Goal: Navigation & Orientation: Find specific page/section

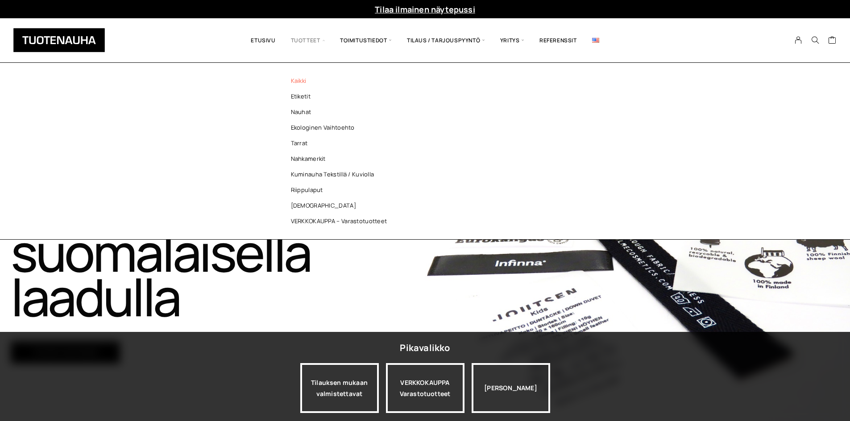
click at [300, 78] on link "Kaikki" at bounding box center [341, 81] width 129 height 16
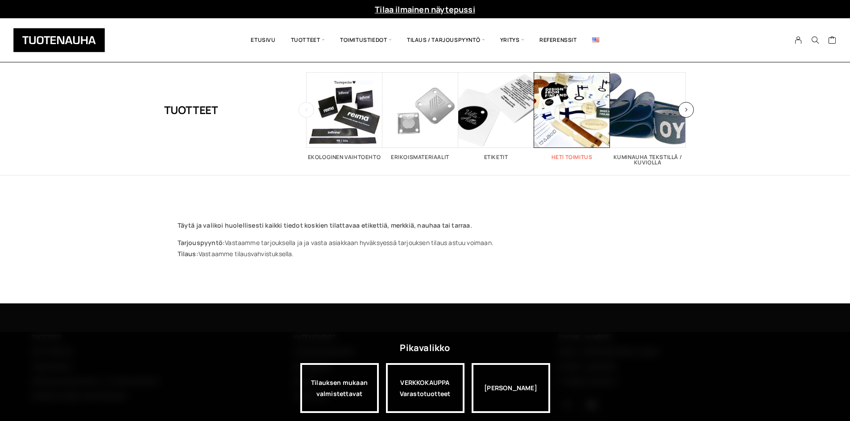
click at [576, 125] on span "Visit product category Heti toimitus" at bounding box center [572, 110] width 76 height 76
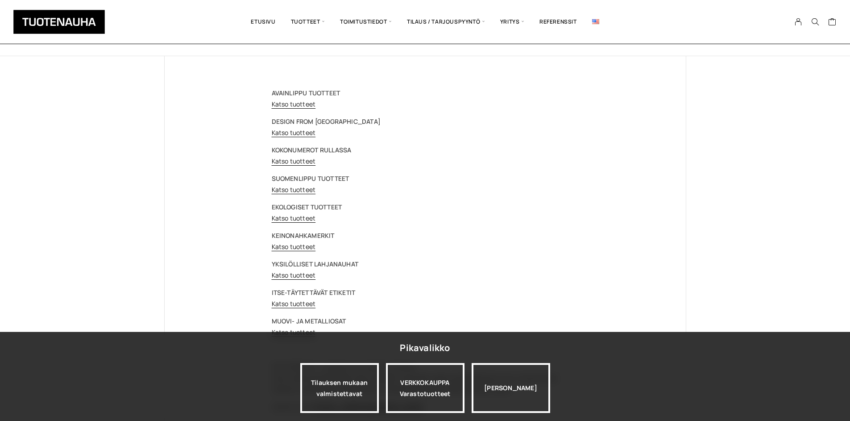
scroll to position [134, 0]
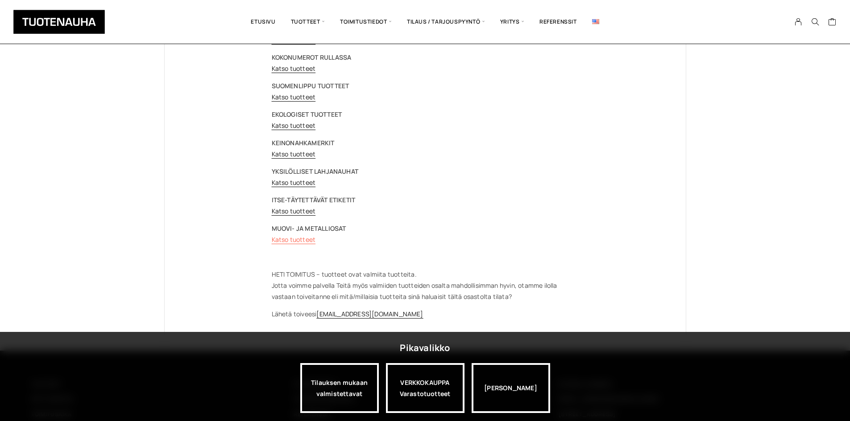
click at [307, 238] on link "Katso tuotteet" at bounding box center [294, 239] width 44 height 8
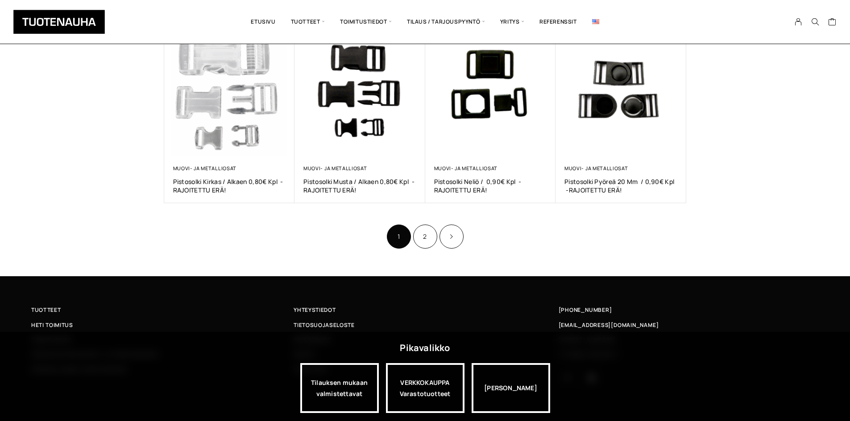
scroll to position [535, 0]
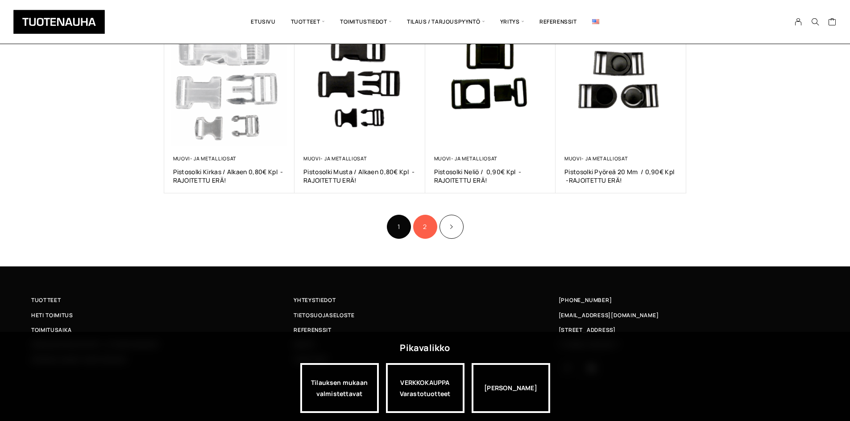
click at [420, 222] on link "2" at bounding box center [425, 227] width 24 height 24
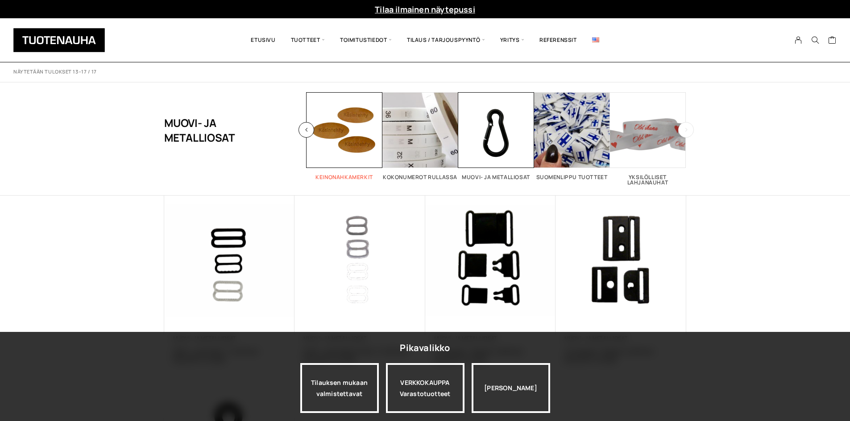
click at [355, 128] on span "Visit product category Keinonahkamerkit" at bounding box center [344, 130] width 76 height 76
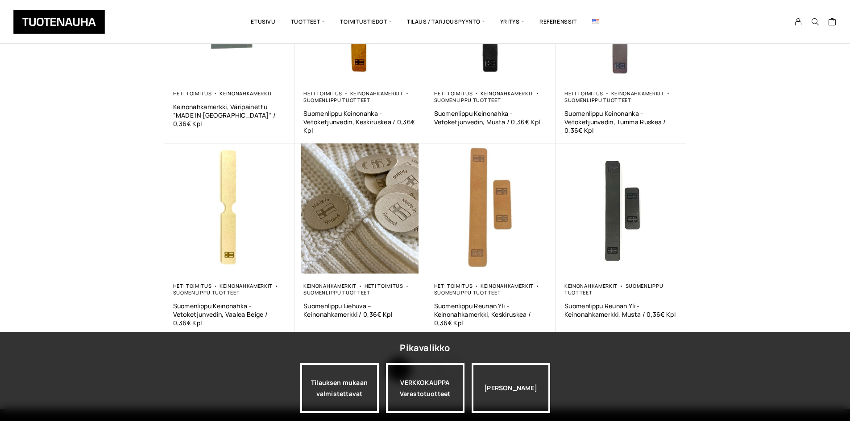
scroll to position [491, 0]
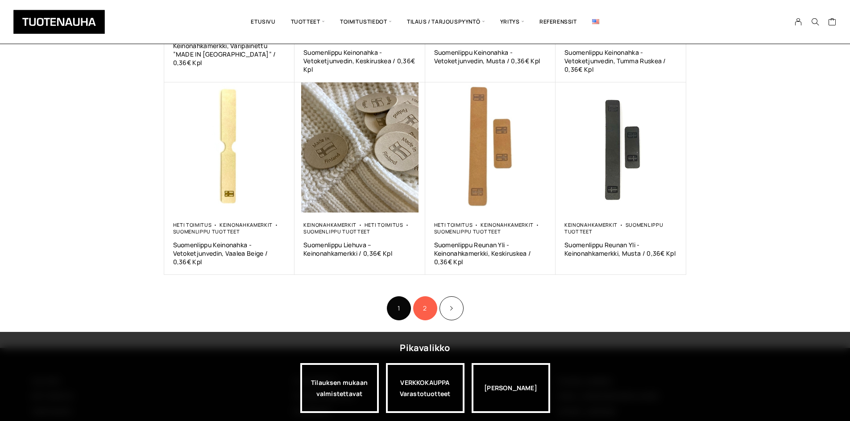
click at [425, 303] on link "2" at bounding box center [425, 309] width 24 height 24
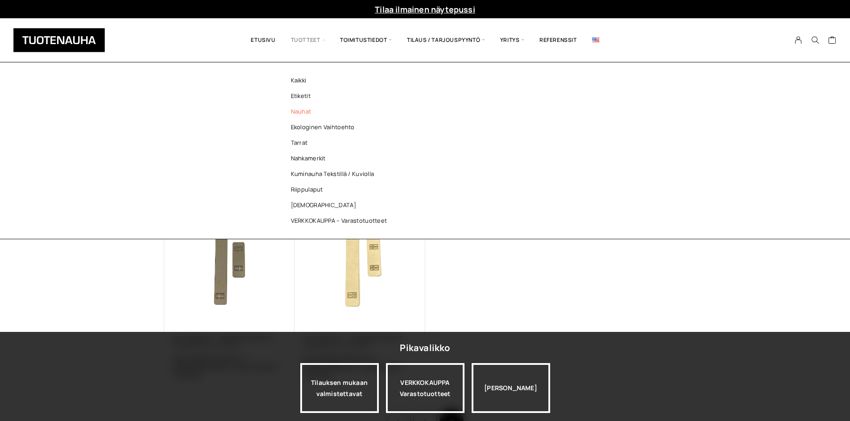
click at [305, 107] on link "Nauhat" at bounding box center [341, 112] width 129 height 16
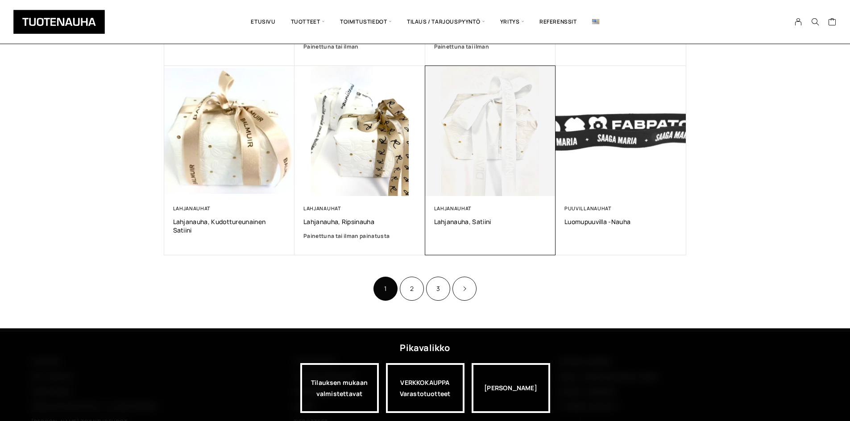
scroll to position [535, 0]
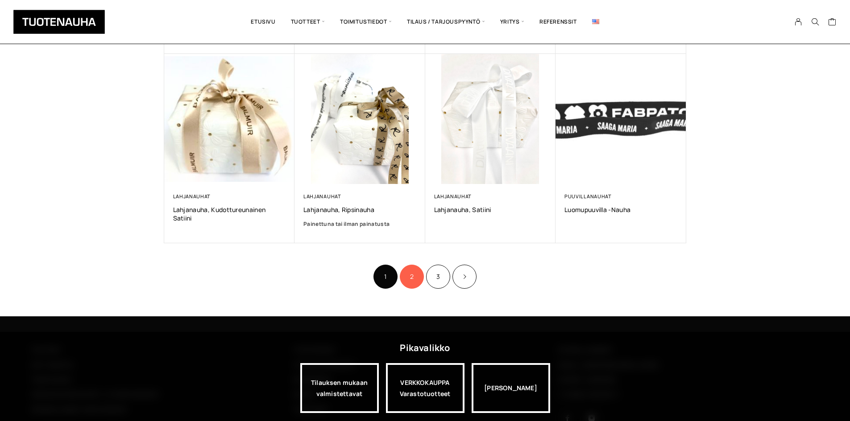
click at [415, 269] on link "2" at bounding box center [412, 277] width 24 height 24
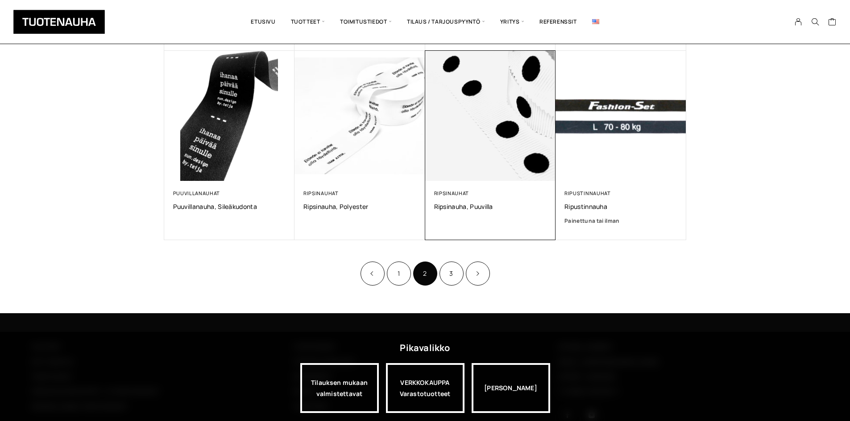
scroll to position [578, 0]
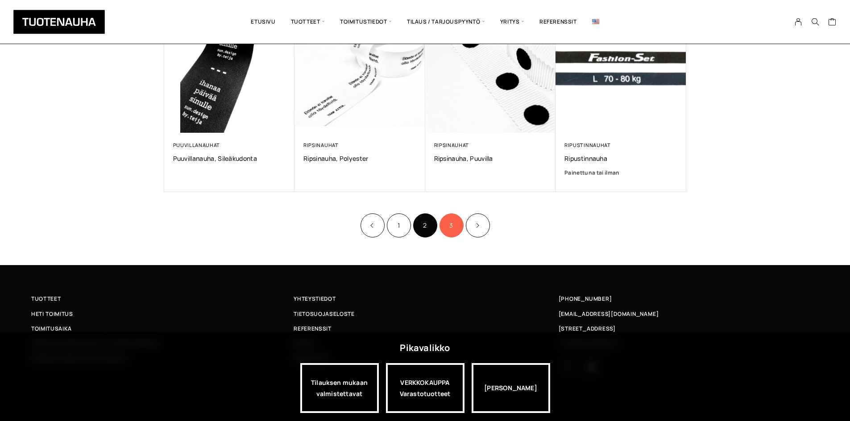
click at [444, 225] on link "3" at bounding box center [451, 226] width 24 height 24
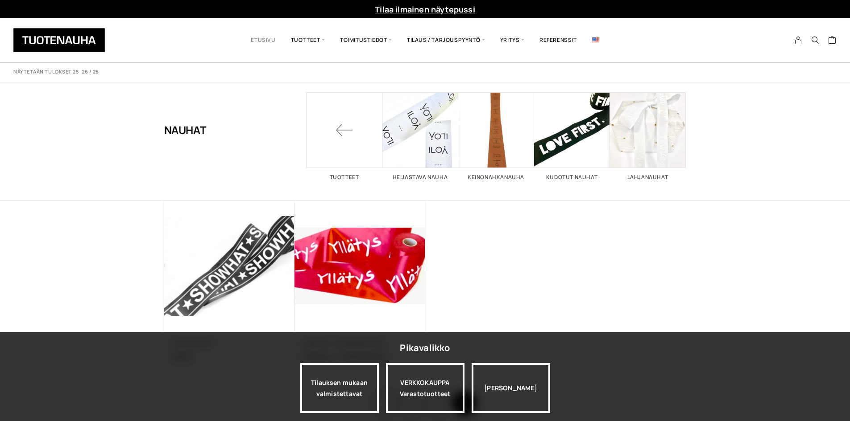
click at [271, 37] on link "Etusivu" at bounding box center [263, 40] width 40 height 30
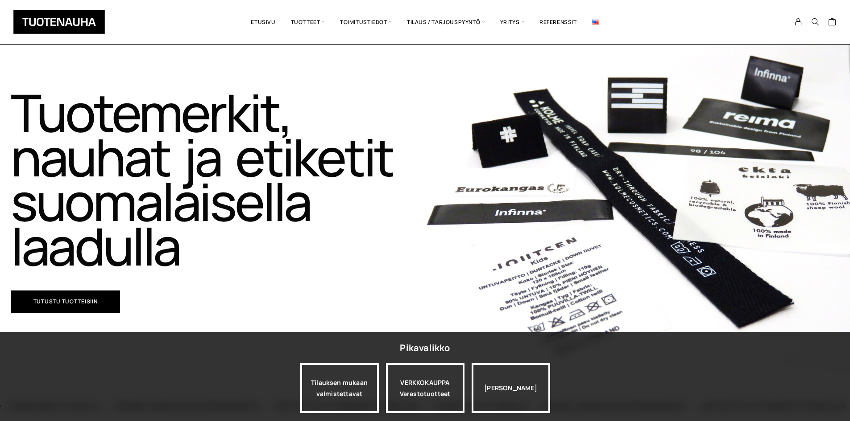
scroll to position [45, 0]
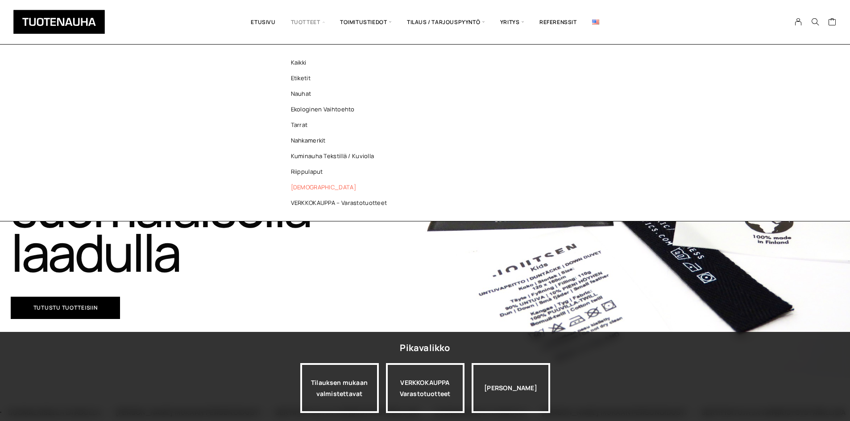
click at [294, 184] on link "[DEMOGRAPHIC_DATA]" at bounding box center [341, 188] width 129 height 16
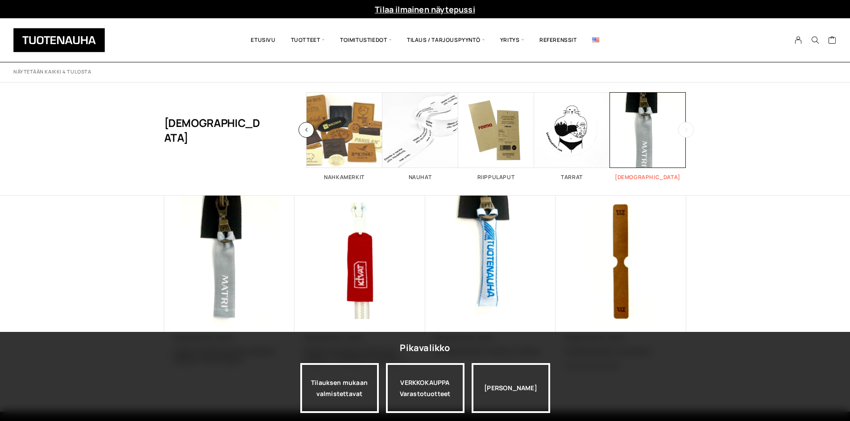
click at [640, 132] on span "Visit product category Vedin" at bounding box center [648, 130] width 76 height 76
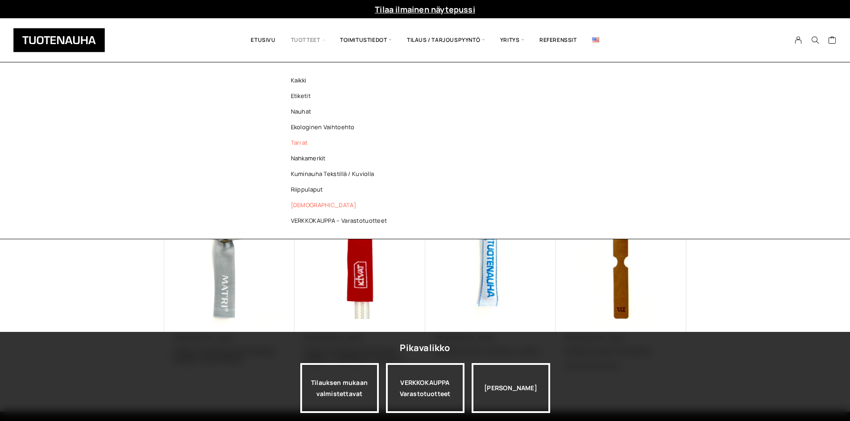
click at [302, 141] on link "Tarrat" at bounding box center [341, 143] width 129 height 16
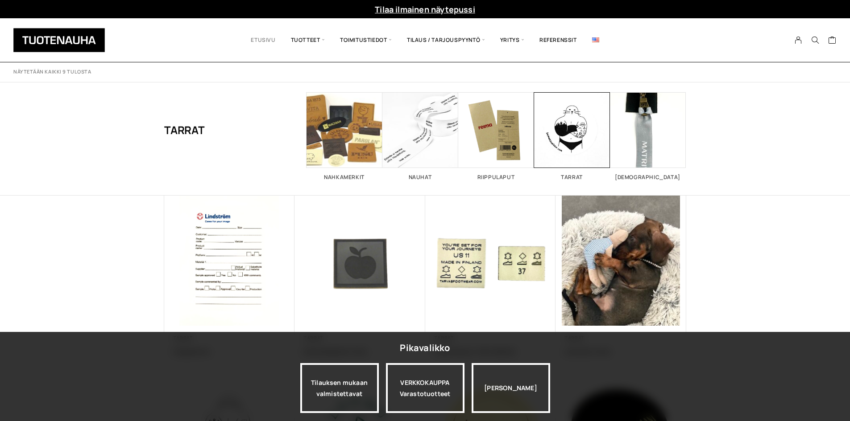
click at [261, 37] on link "Etusivu" at bounding box center [263, 40] width 40 height 30
